Goal: Book appointment/travel/reservation

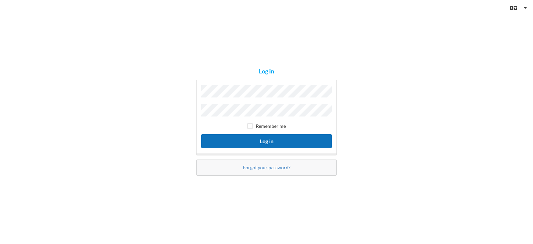
click at [287, 140] on button "Log in" at bounding box center [266, 141] width 131 height 14
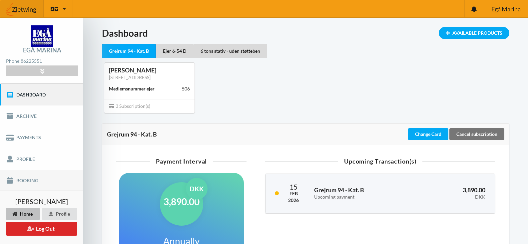
click at [22, 178] on link "Booking" at bounding box center [41, 180] width 83 height 21
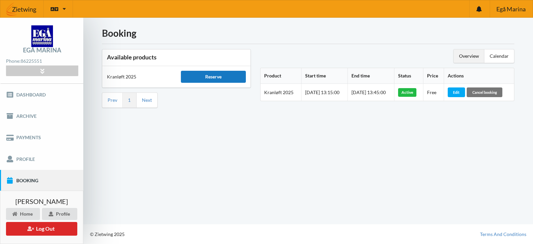
click at [195, 75] on div "Reserve" at bounding box center [213, 77] width 65 height 12
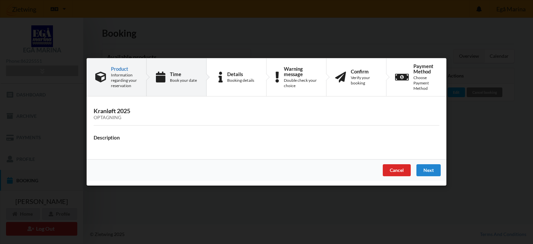
click at [195, 74] on div "Time" at bounding box center [183, 73] width 27 height 5
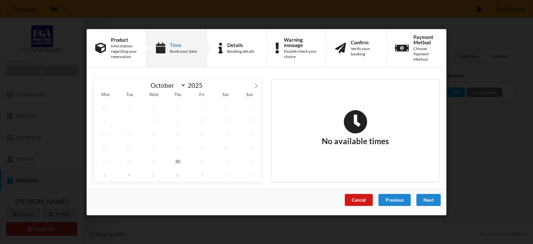
click at [361, 198] on div "Cancel" at bounding box center [359, 199] width 28 height 12
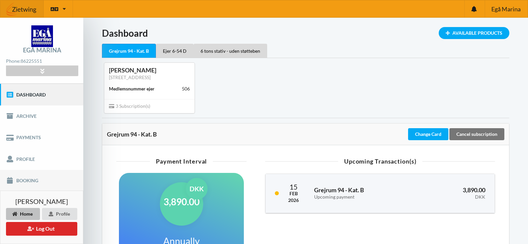
click at [30, 180] on link "Booking" at bounding box center [41, 180] width 83 height 21
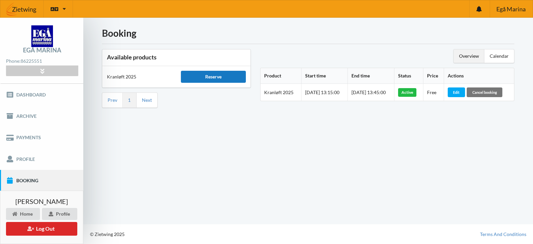
click at [194, 79] on div "Reserve" at bounding box center [213, 77] width 65 height 12
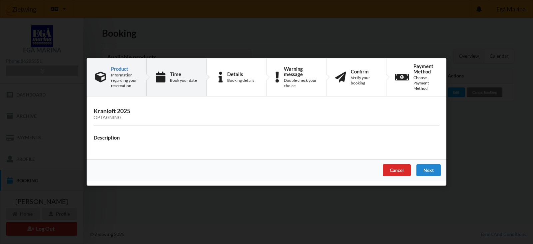
click at [186, 82] on div "Book your date" at bounding box center [183, 80] width 27 height 5
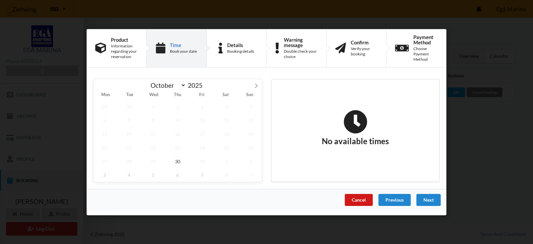
click at [361, 200] on div "Cancel" at bounding box center [359, 199] width 28 height 12
